Goal: Task Accomplishment & Management: Use online tool/utility

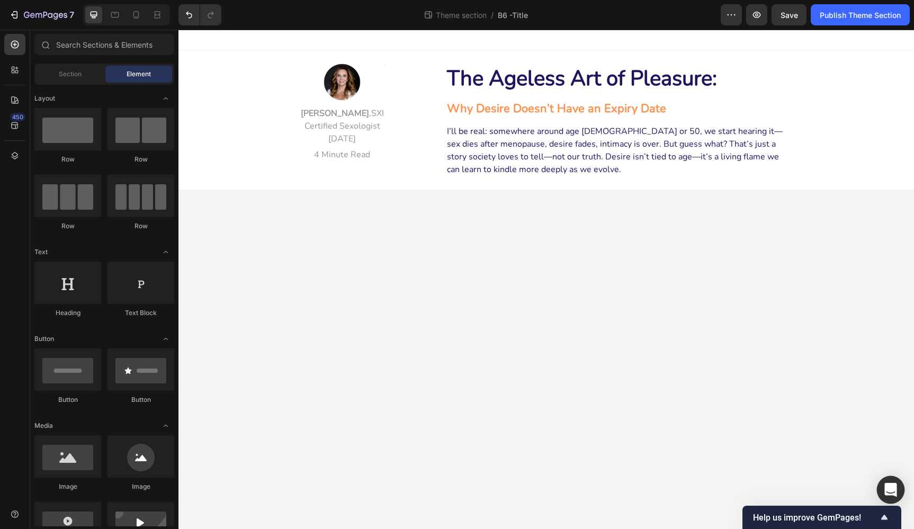
click at [886, 489] on icon "Open Intercom Messenger" at bounding box center [891, 490] width 14 height 14
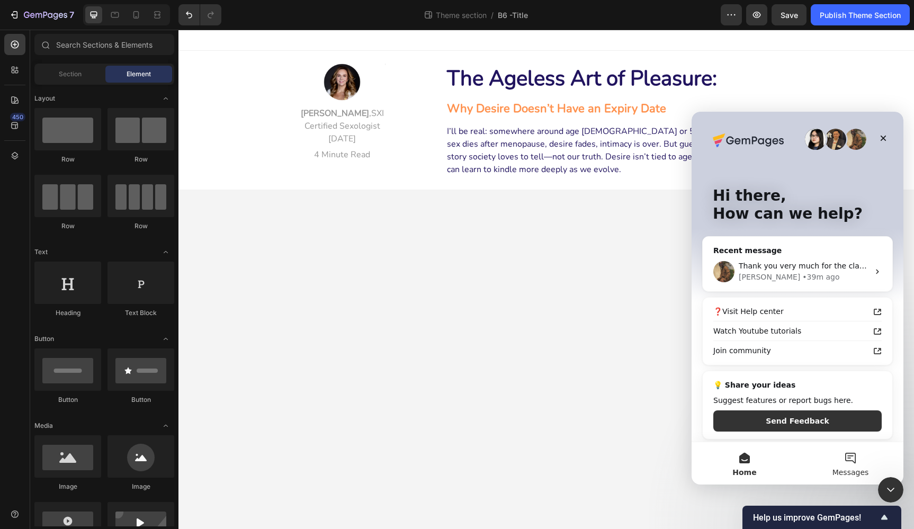
click at [853, 457] on button "Messages" at bounding box center [851, 463] width 106 height 42
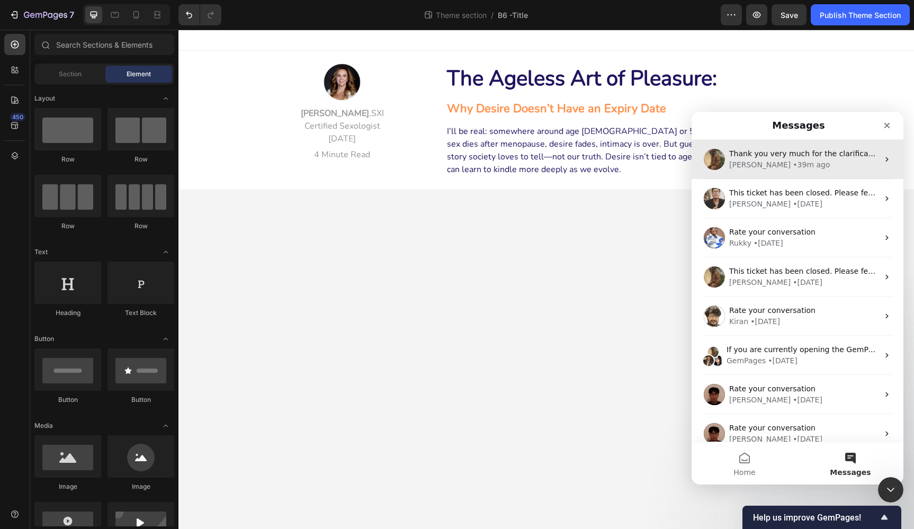
click at [793, 160] on div "• 39m ago" at bounding box center [811, 164] width 37 height 11
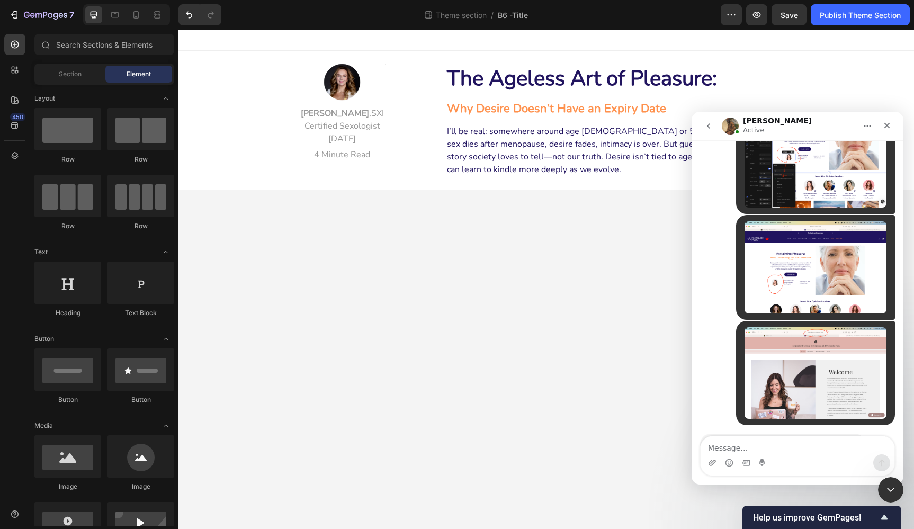
scroll to position [4966, 0]
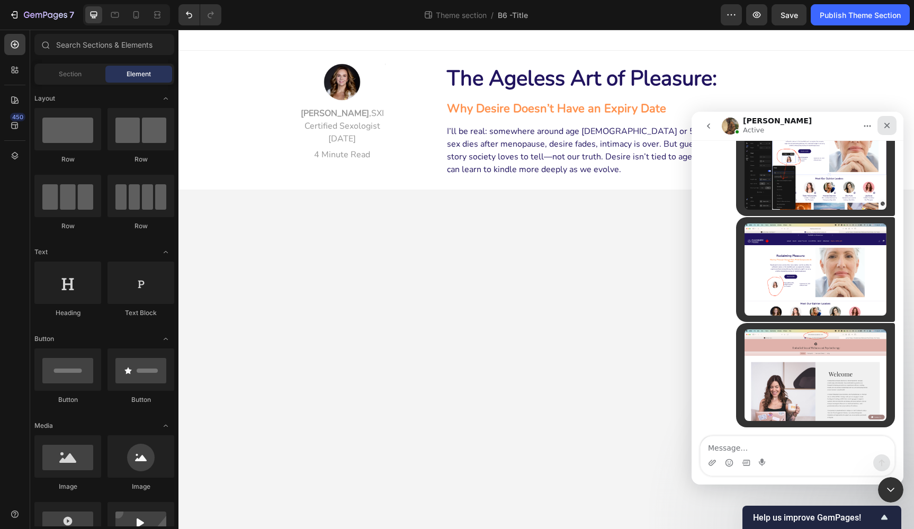
click at [886, 124] on icon "Close" at bounding box center [888, 126] width 6 height 6
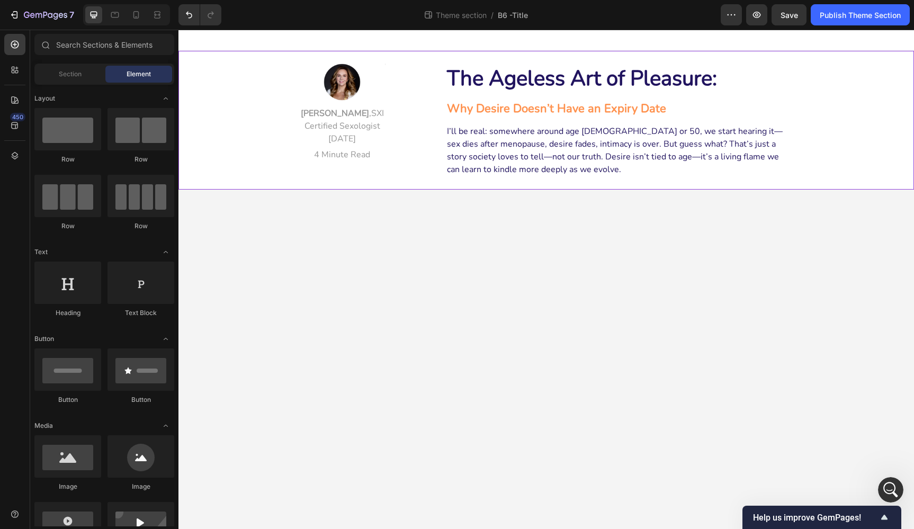
scroll to position [0, 0]
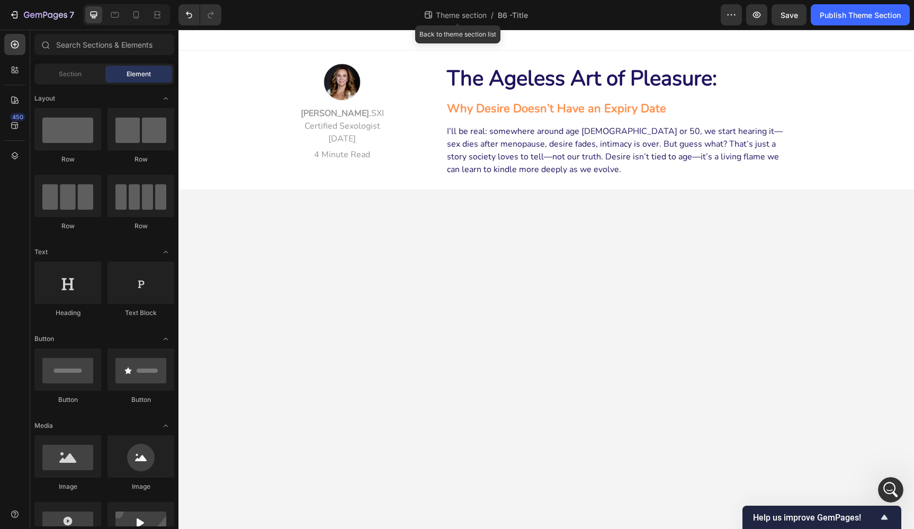
click at [450, 16] on span "Theme section" at bounding box center [461, 15] width 55 height 11
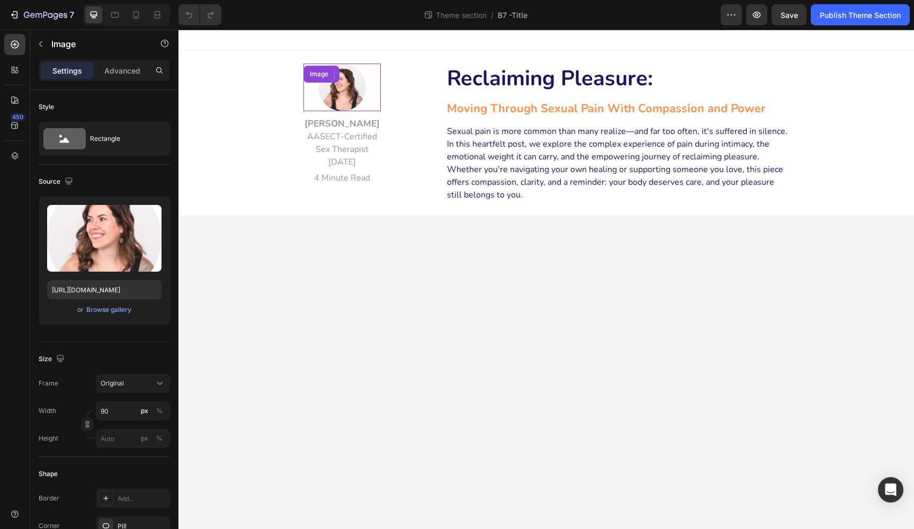
click at [343, 88] on img at bounding box center [342, 88] width 48 height 48
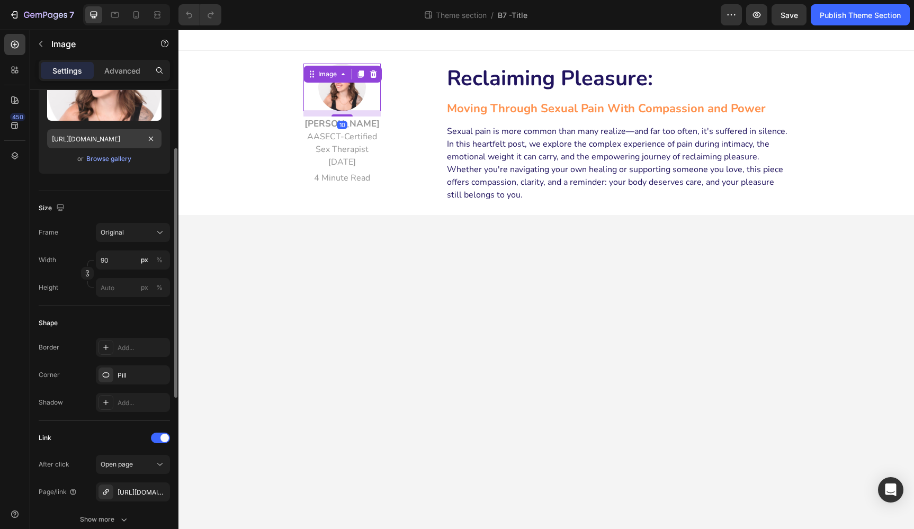
scroll to position [234, 0]
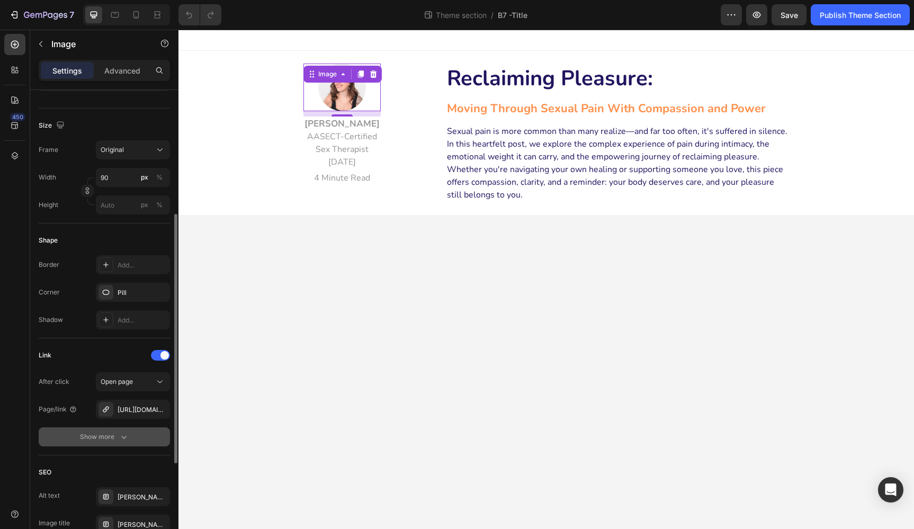
click at [107, 436] on div "Show more" at bounding box center [104, 437] width 49 height 11
click at [115, 439] on span "Yes" at bounding box center [114, 437] width 11 height 10
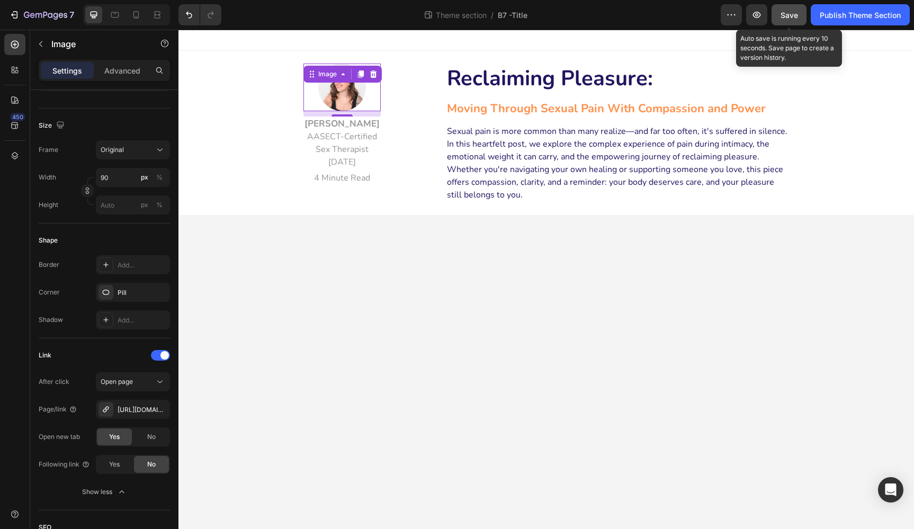
click at [790, 14] on span "Save" at bounding box center [789, 15] width 17 height 9
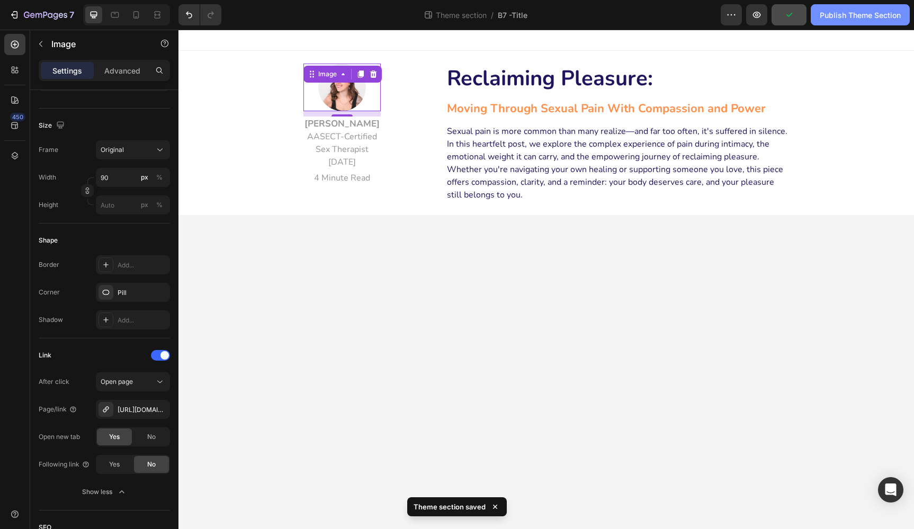
click at [854, 13] on div "Publish Theme Section" at bounding box center [860, 15] width 81 height 11
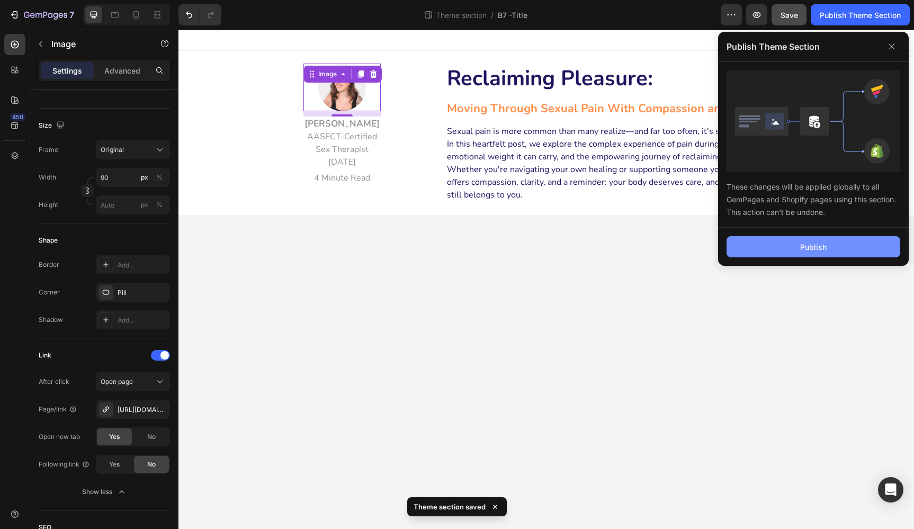
click at [820, 249] on div "Publish" at bounding box center [813, 247] width 26 height 11
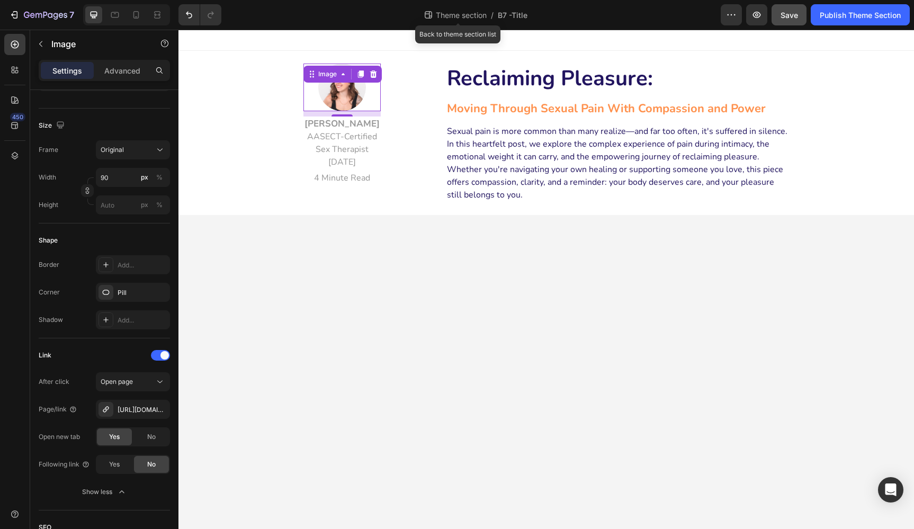
click at [459, 14] on span "Theme section" at bounding box center [461, 15] width 55 height 11
